Goal: Task Accomplishment & Management: Use online tool/utility

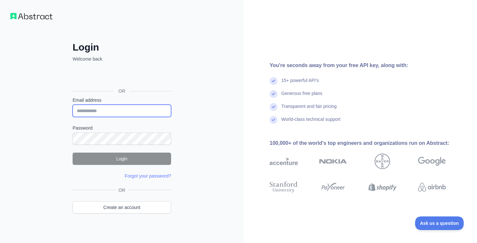
click at [89, 110] on input "Email address" at bounding box center [122, 111] width 98 height 12
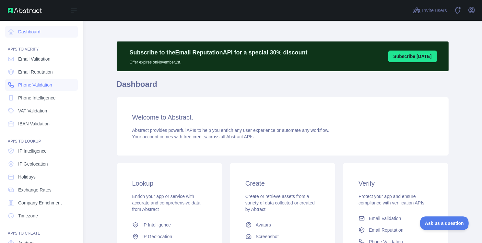
click at [36, 83] on span "Phone Validation" at bounding box center [35, 85] width 34 height 6
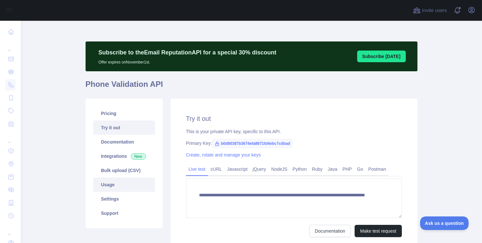
click at [118, 190] on link "Usage" at bounding box center [124, 185] width 62 height 14
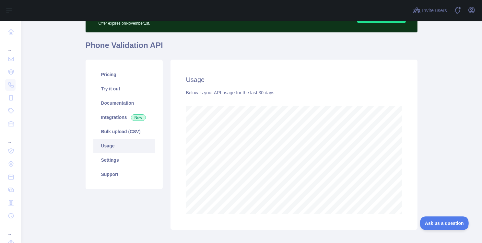
scroll to position [222, 456]
